Goal: Navigation & Orientation: Find specific page/section

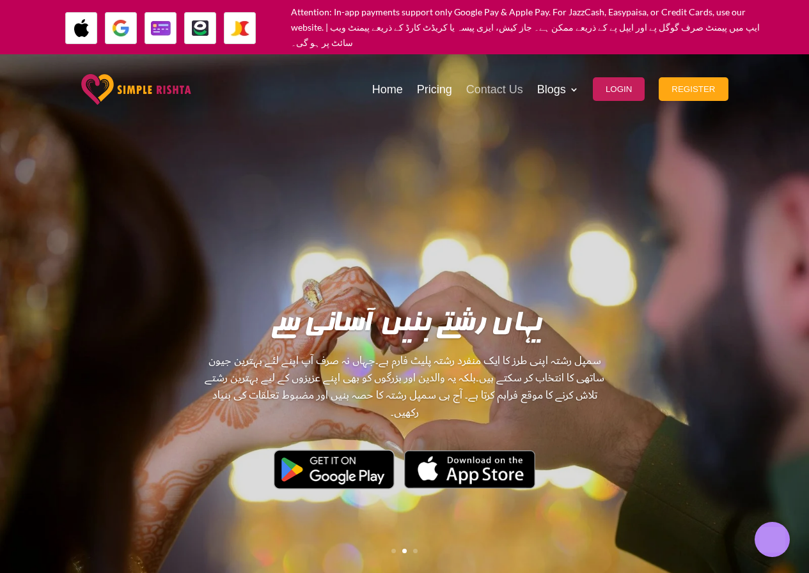
click at [523, 66] on link "Contact Us" at bounding box center [494, 89] width 57 height 63
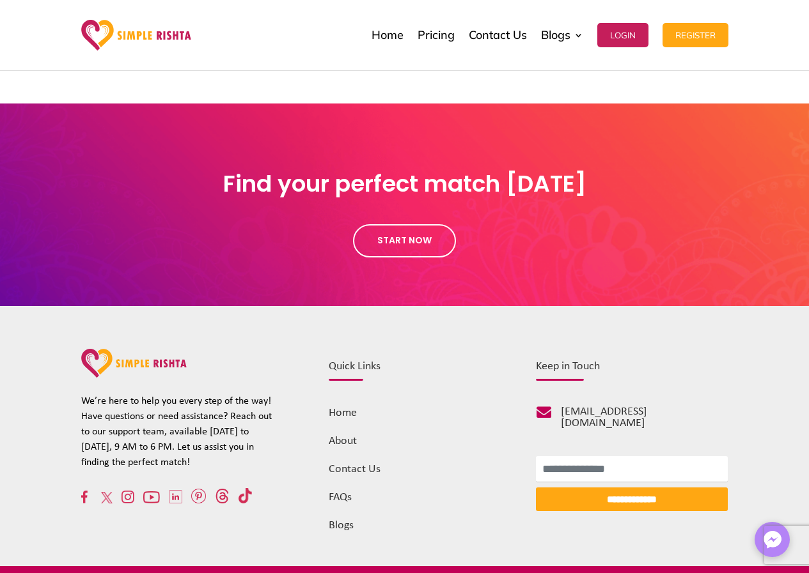
scroll to position [573, 0]
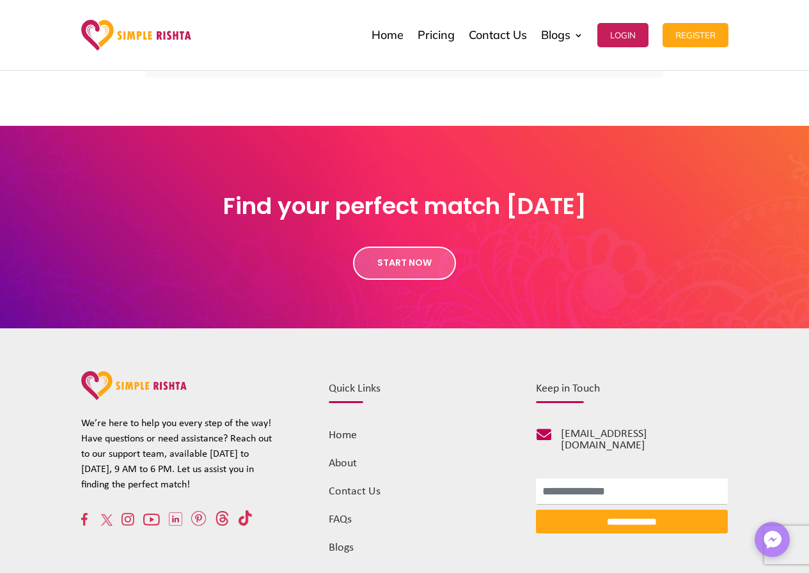
click at [412, 261] on link "Start Now" at bounding box center [404, 263] width 103 height 33
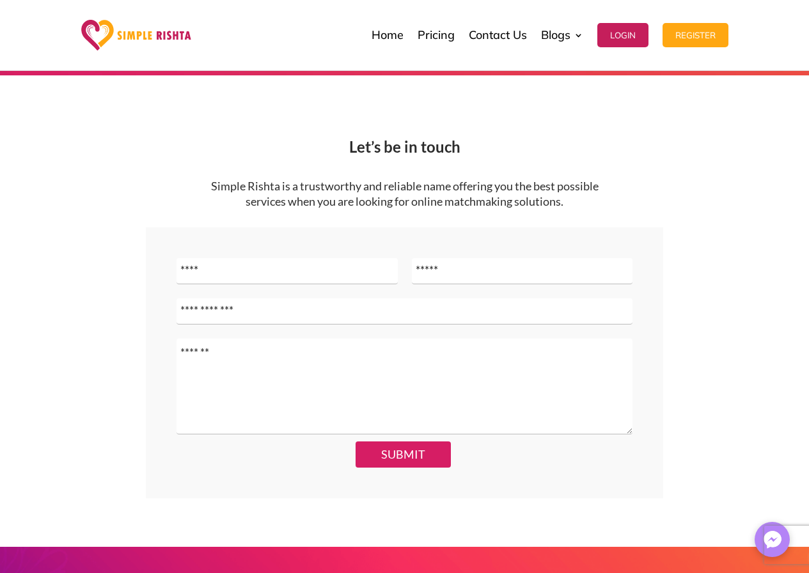
scroll to position [0, 0]
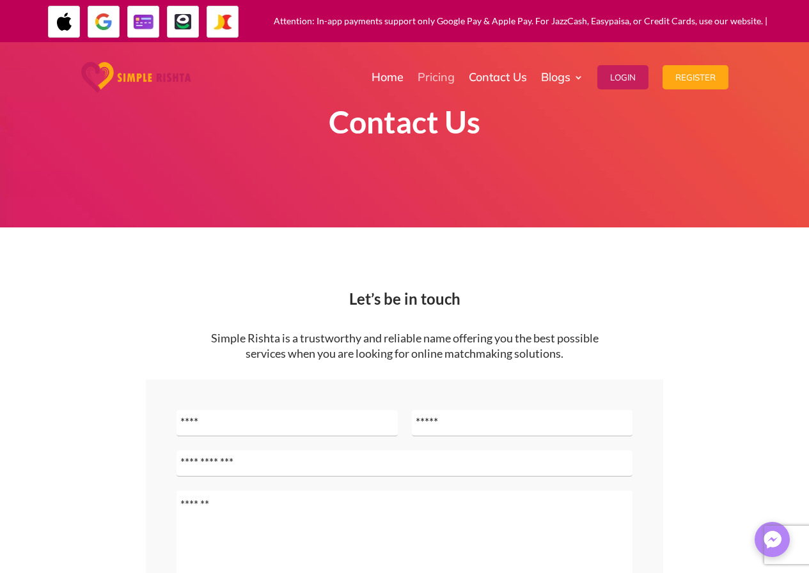
click at [440, 75] on link "Pricing" at bounding box center [435, 77] width 37 height 64
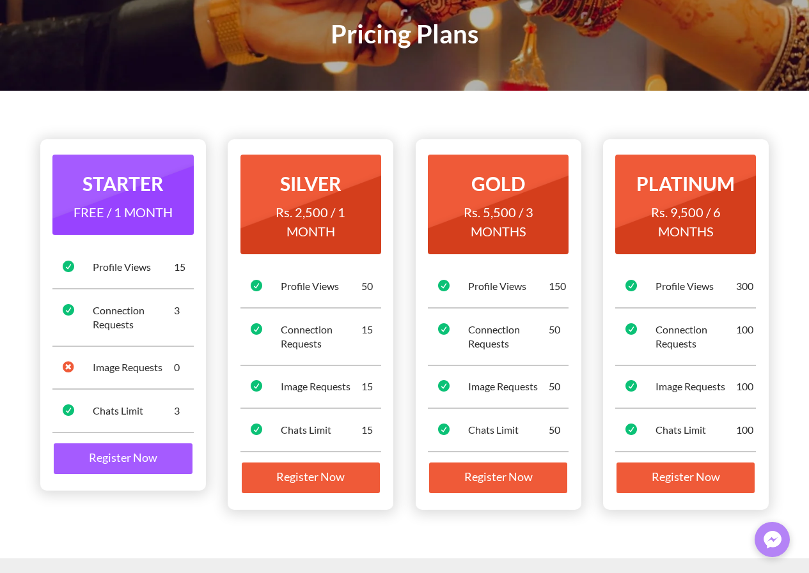
scroll to position [128, 0]
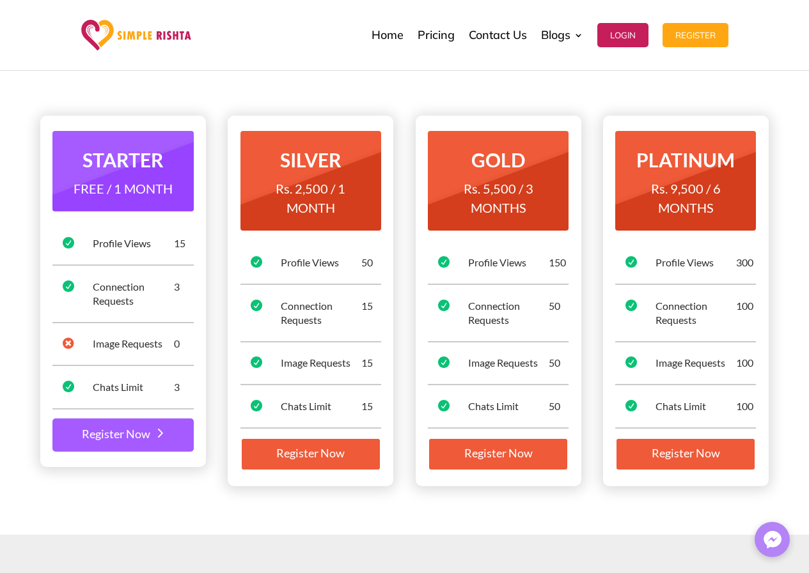
click at [100, 437] on link "Register Now" at bounding box center [122, 435] width 141 height 33
